Goal: Find specific page/section: Find specific page/section

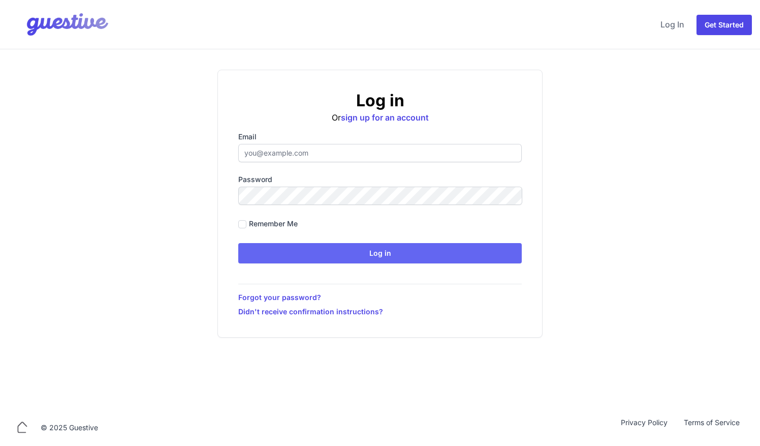
type input "[EMAIL_ADDRESS][DOMAIN_NAME]"
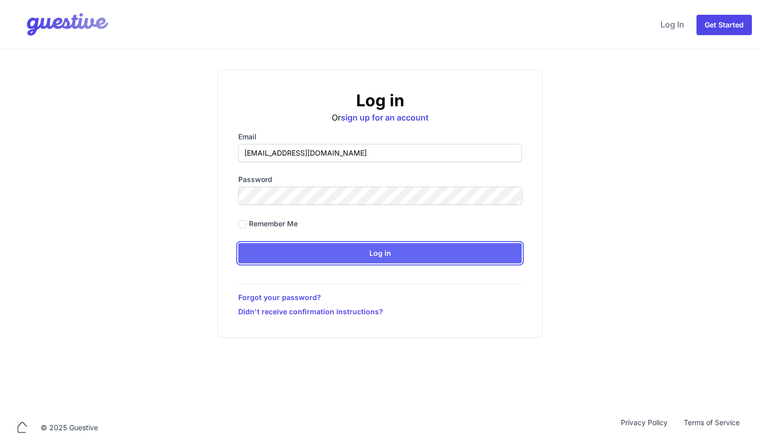
click at [381, 254] on input "Log in" at bounding box center [380, 253] width 284 height 20
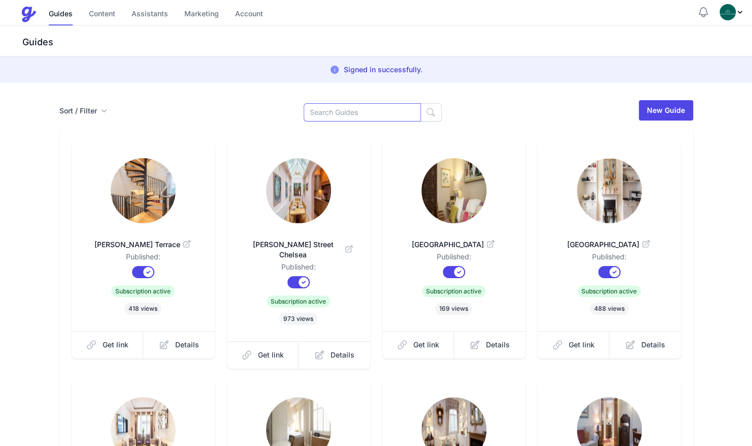
click at [365, 117] on input at bounding box center [362, 112] width 117 height 18
type input "[PERSON_NAME]"
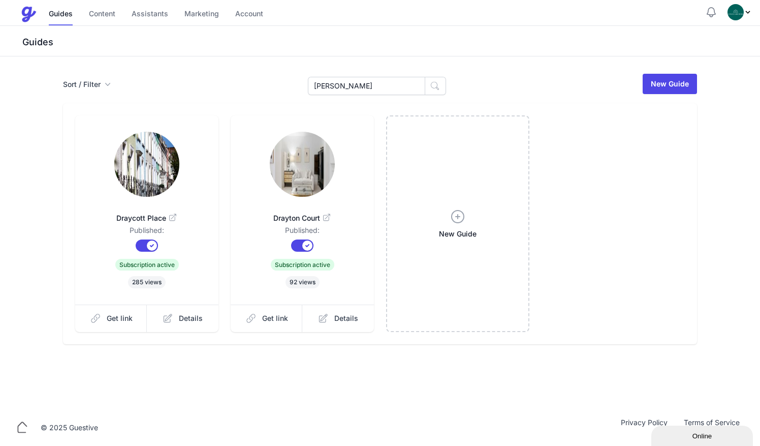
click at [166, 183] on img at bounding box center [146, 164] width 65 height 65
